Goal: Task Accomplishment & Management: Use online tool/utility

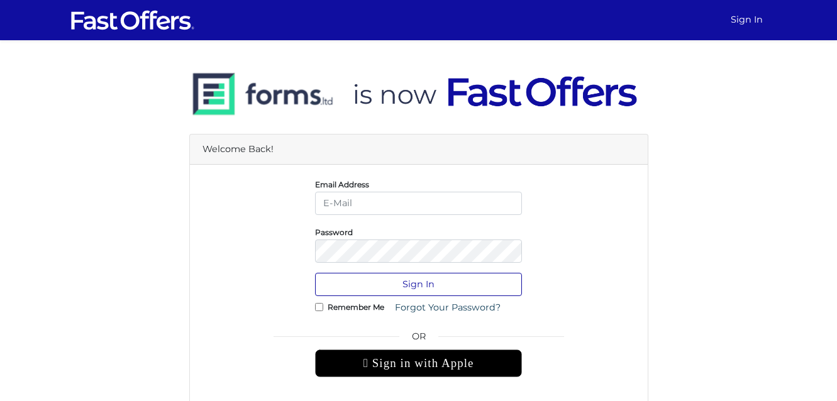
type input "[EMAIL_ADDRESS][PERSON_NAME][DOMAIN_NAME]"
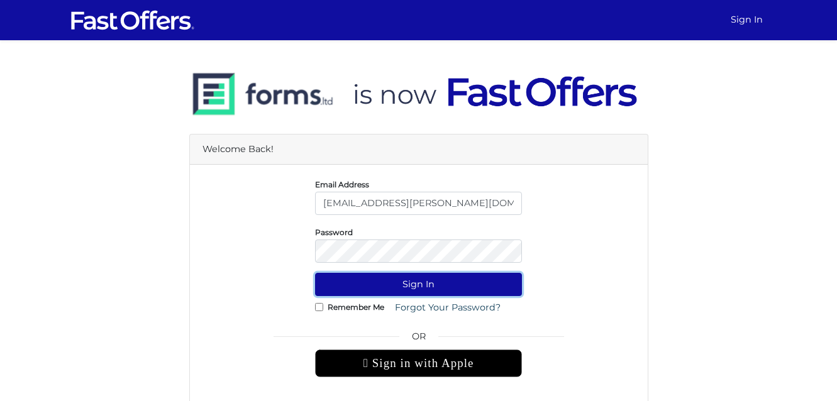
click at [490, 287] on button "Sign In" at bounding box center [418, 284] width 207 height 23
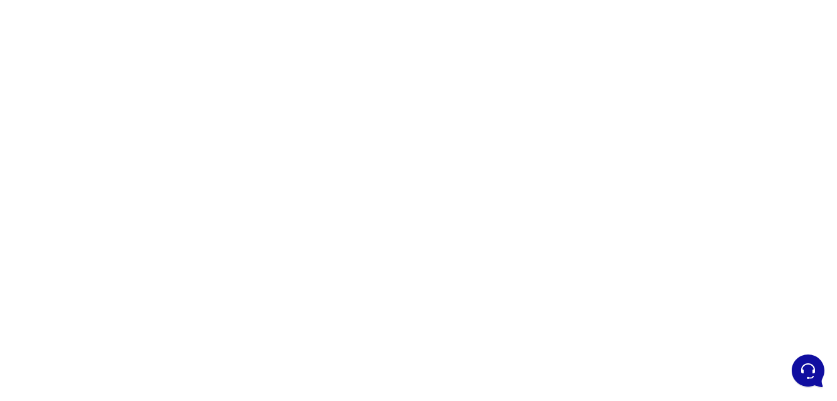
scroll to position [104, 0]
